Goal: Navigation & Orientation: Find specific page/section

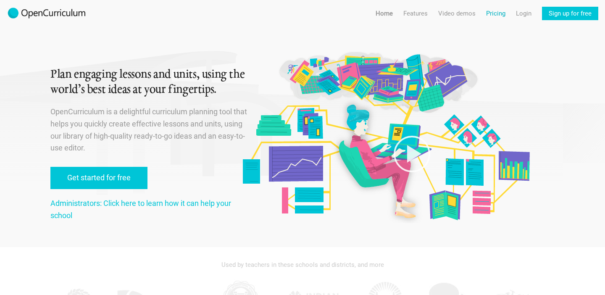
click at [494, 15] on link "Pricing" at bounding box center [495, 13] width 19 height 13
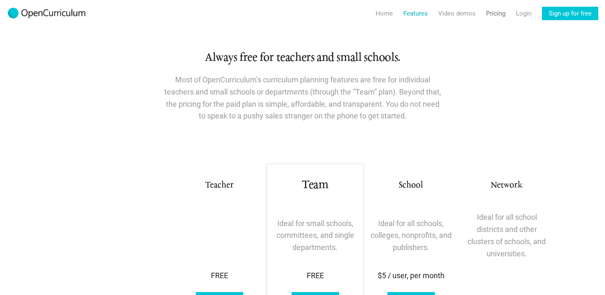
click at [420, 12] on link "Features" at bounding box center [415, 13] width 24 height 13
click at [422, 30] on link "Features For teachers" at bounding box center [429, 30] width 64 height 15
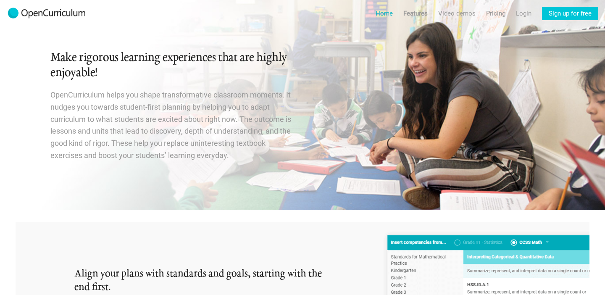
click at [387, 13] on link "Home" at bounding box center [384, 13] width 17 height 13
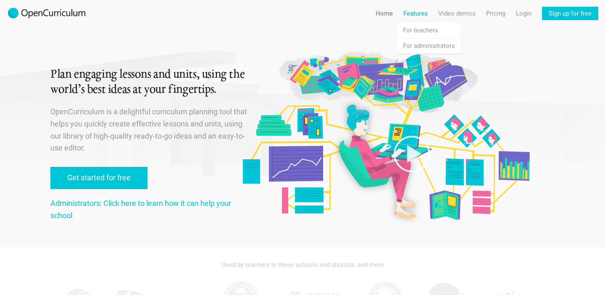
click at [421, 11] on link "Features" at bounding box center [415, 13] width 24 height 13
click at [388, 11] on link "Home" at bounding box center [384, 13] width 17 height 13
